Goal: Find contact information: Find contact information

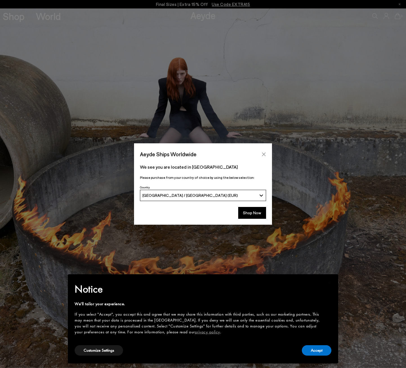
click at [264, 154] on icon "Close" at bounding box center [264, 154] width 4 height 4
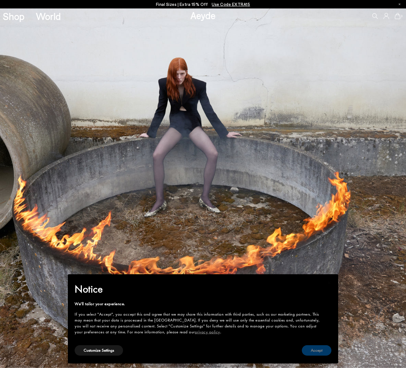
click at [318, 351] on button "Accept" at bounding box center [317, 350] width 30 height 10
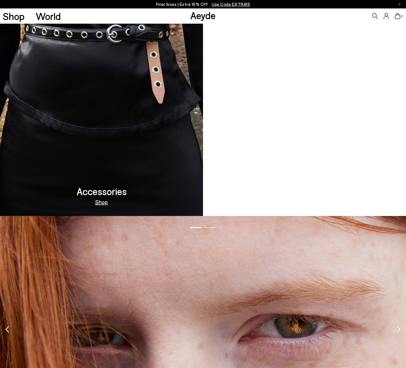
scroll to position [1247, 0]
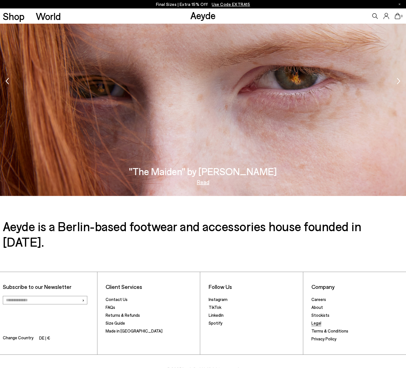
click at [318, 320] on link "Legal" at bounding box center [316, 322] width 10 height 5
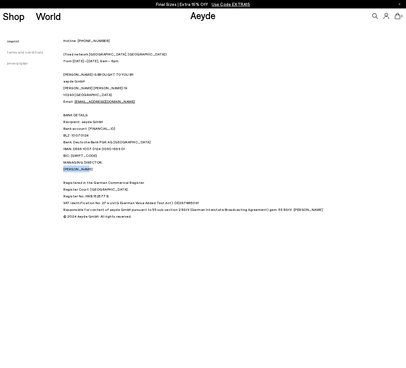
drag, startPoint x: 90, startPoint y: 169, endPoint x: 64, endPoint y: 170, distance: 26.2
click at [64, 170] on p "MANAGING DIRECTOR: Luisa Dames Registered in the German Commercial Register Reg…" at bounding box center [202, 182] width 279 height 47
drag, startPoint x: 64, startPoint y: 170, endPoint x: 68, endPoint y: 169, distance: 4.0
copy p "[PERSON_NAME]"
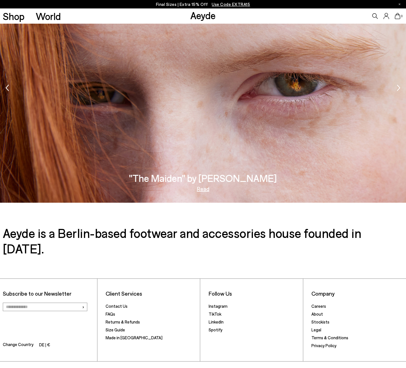
scroll to position [1247, 0]
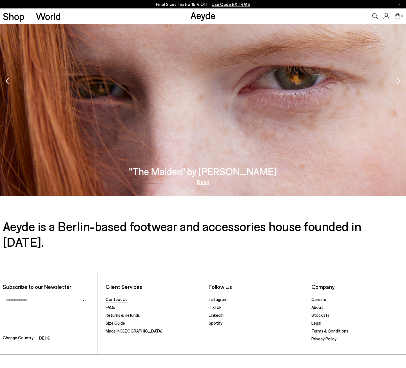
click at [121, 297] on link "Contact Us" at bounding box center [117, 299] width 22 height 5
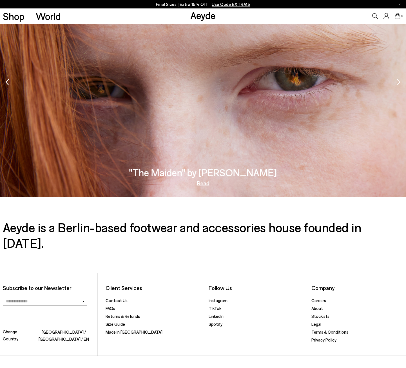
scroll to position [1247, 0]
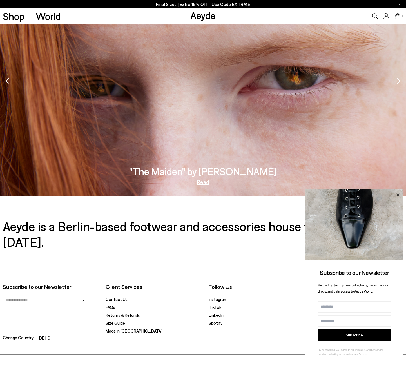
click at [399, 193] on icon at bounding box center [397, 194] width 7 height 7
